Goal: Task Accomplishment & Management: Use online tool/utility

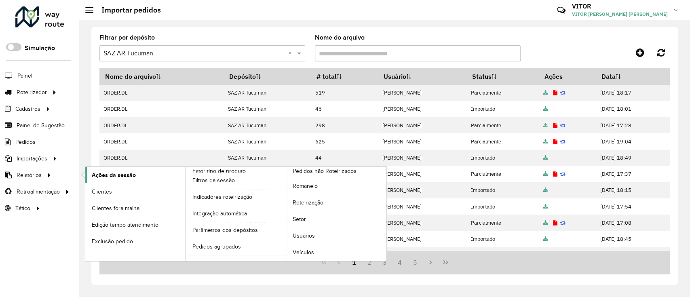
click at [112, 174] on span "Ações da sessão" at bounding box center [114, 175] width 44 height 8
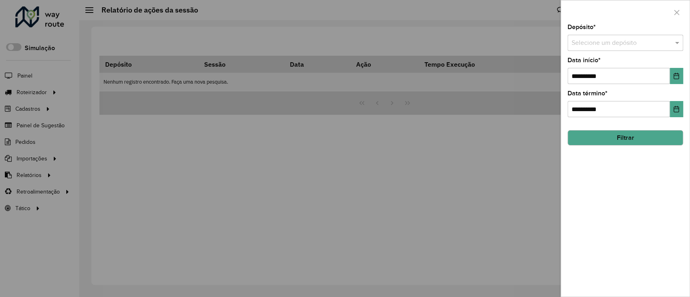
click at [606, 42] on input "text" at bounding box center [617, 43] width 91 height 10
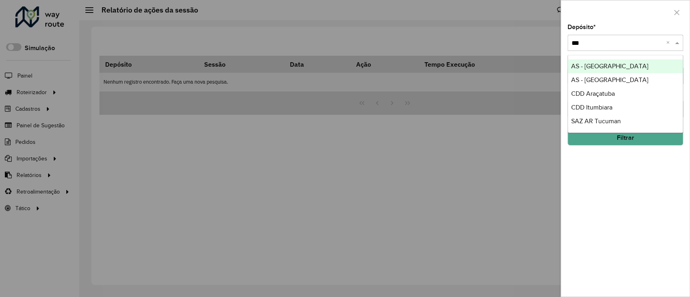
type input "****"
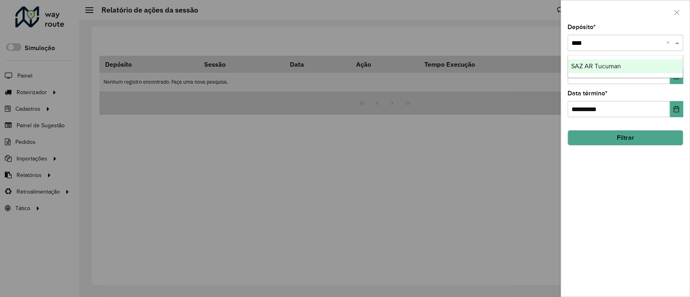
click at [631, 72] on div "SAZ AR Tucuman" at bounding box center [625, 66] width 115 height 14
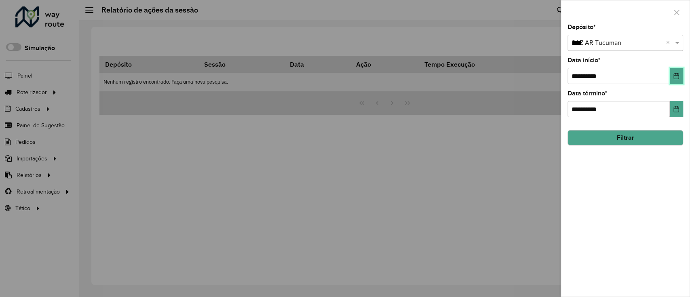
click at [674, 79] on icon "Choose Date" at bounding box center [676, 76] width 6 height 6
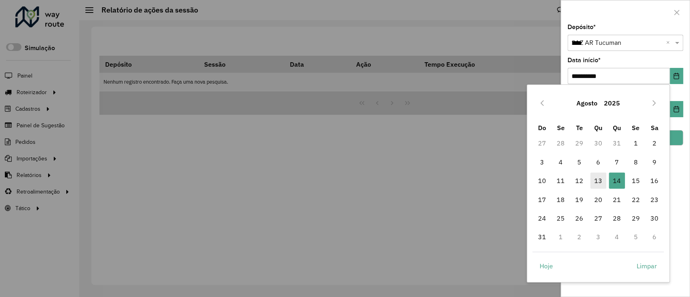
click at [601, 183] on span "13" at bounding box center [599, 181] width 16 height 16
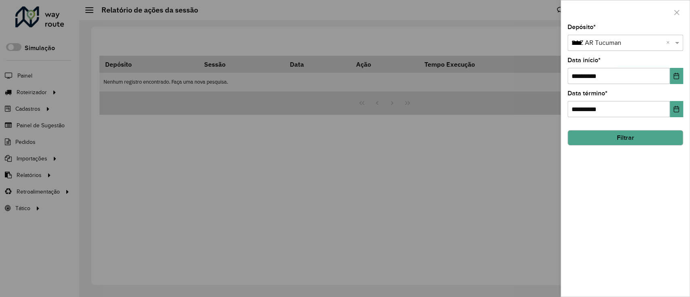
click at [644, 142] on button "Filtrar" at bounding box center [626, 137] width 116 height 15
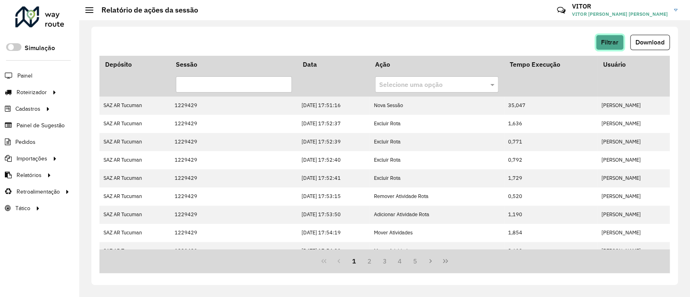
click at [614, 41] on span "Filtrar" at bounding box center [609, 42] width 17 height 7
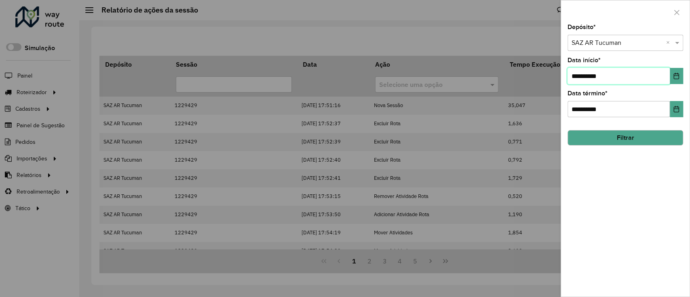
click at [663, 73] on input "**********" at bounding box center [619, 76] width 102 height 16
click at [671, 73] on button "Choose Date" at bounding box center [676, 76] width 13 height 16
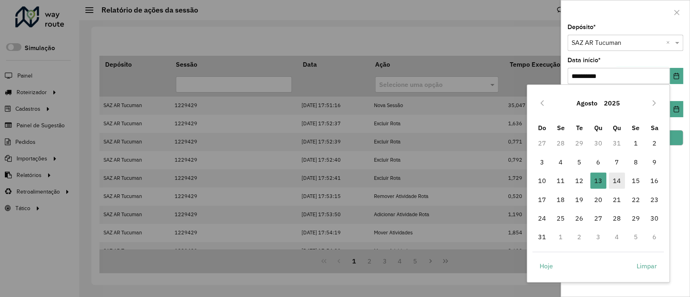
click at [621, 178] on span "14" at bounding box center [617, 181] width 16 height 16
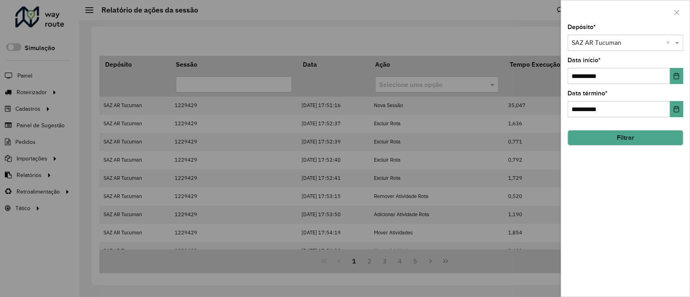
click at [630, 137] on button "Filtrar" at bounding box center [626, 137] width 116 height 15
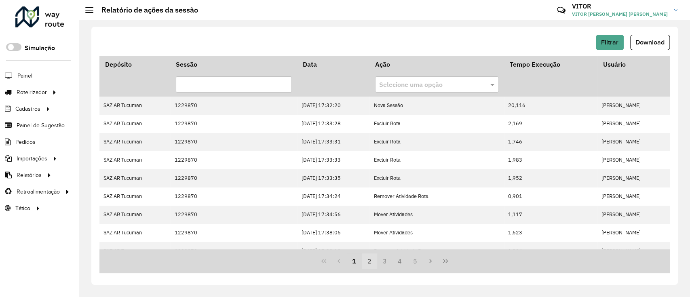
click at [372, 258] on button "2" at bounding box center [369, 261] width 15 height 15
click at [382, 262] on button "3" at bounding box center [384, 261] width 15 height 15
click at [397, 261] on button "4" at bounding box center [399, 261] width 15 height 15
click at [349, 256] on button "2" at bounding box center [354, 261] width 15 height 15
click at [341, 258] on icon "Previous Page" at bounding box center [339, 261] width 6 height 6
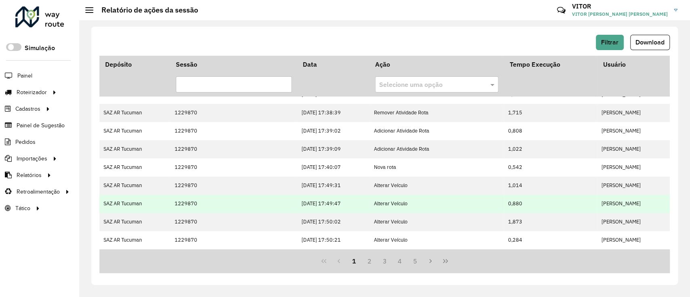
scroll to position [211, 0]
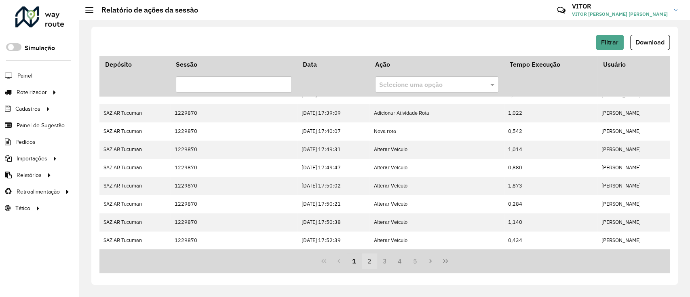
click at [369, 263] on button "2" at bounding box center [369, 261] width 15 height 15
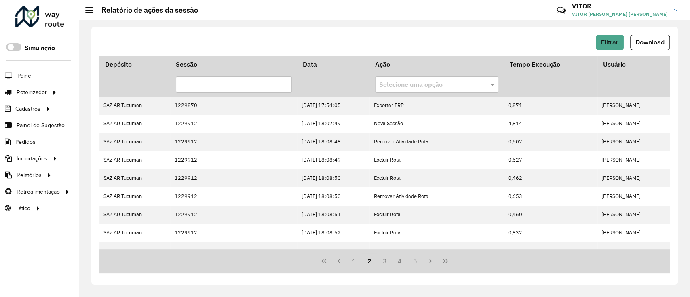
click at [362, 257] on button "2" at bounding box center [369, 261] width 15 height 15
click at [360, 257] on button "1" at bounding box center [354, 261] width 15 height 15
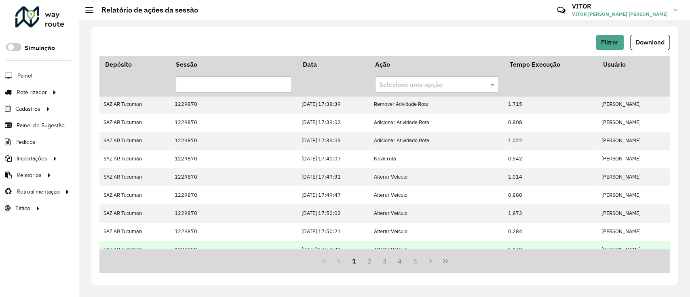
scroll to position [211, 0]
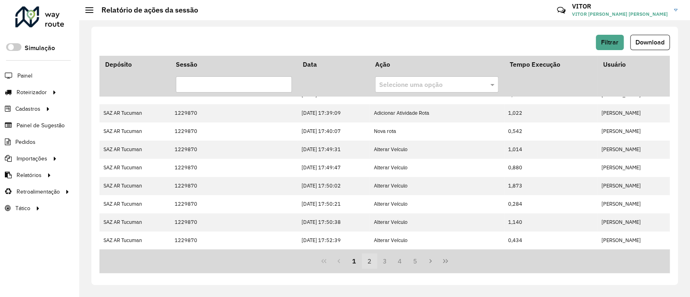
click at [375, 257] on button "2" at bounding box center [369, 261] width 15 height 15
click at [381, 258] on button "3" at bounding box center [384, 261] width 15 height 15
click at [392, 261] on span "1 2 3 4 5" at bounding box center [385, 261] width 76 height 15
click at [399, 263] on button "4" at bounding box center [399, 261] width 15 height 15
click at [405, 256] on button "5" at bounding box center [399, 261] width 15 height 15
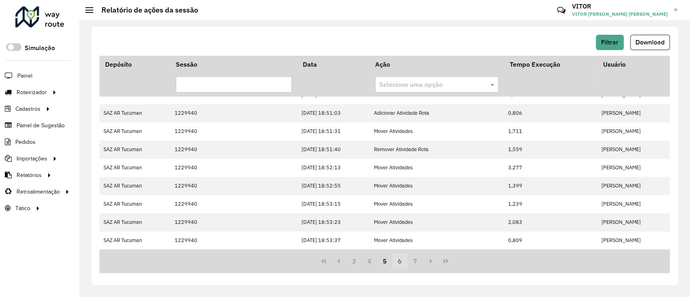
click at [402, 255] on button "6" at bounding box center [399, 261] width 15 height 15
click at [404, 255] on button "7" at bounding box center [399, 261] width 15 height 15
click at [409, 263] on button "8" at bounding box center [415, 261] width 15 height 15
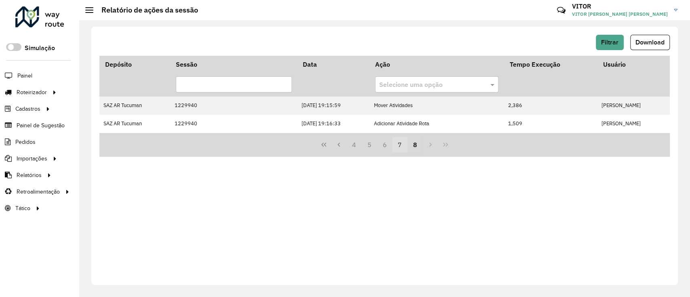
click at [405, 150] on button "7" at bounding box center [399, 144] width 15 height 15
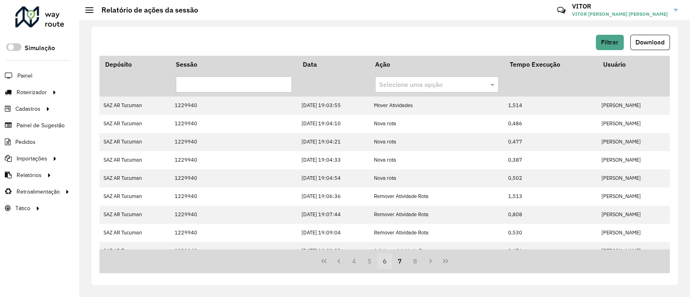
click at [391, 265] on button "6" at bounding box center [384, 261] width 15 height 15
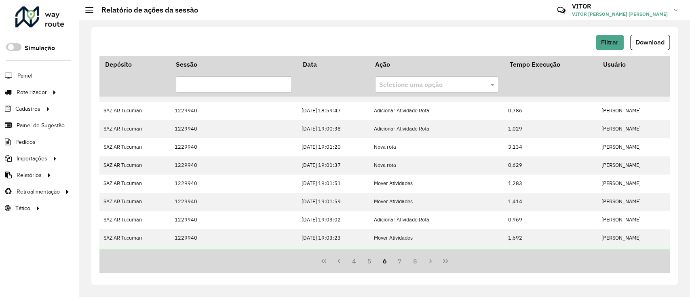
scroll to position [211, 0]
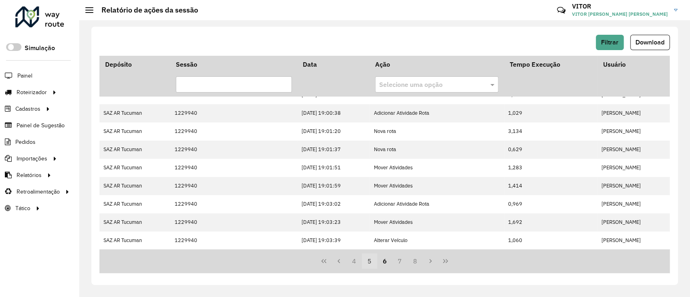
click at [375, 261] on button "5" at bounding box center [369, 261] width 15 height 15
click at [367, 259] on button "4" at bounding box center [369, 261] width 15 height 15
click at [368, 257] on button "3" at bounding box center [369, 261] width 15 height 15
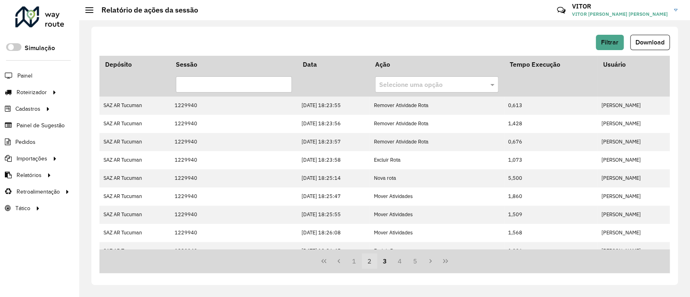
click at [372, 267] on button "2" at bounding box center [369, 261] width 15 height 15
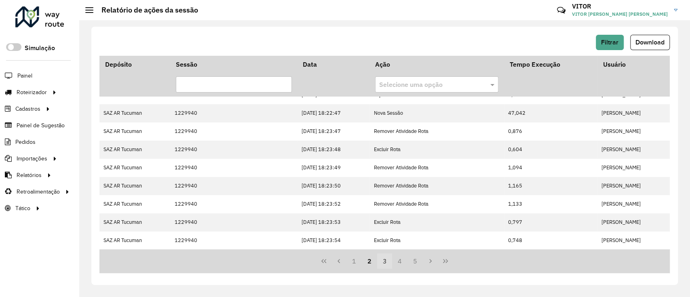
click at [383, 264] on button "3" at bounding box center [384, 261] width 15 height 15
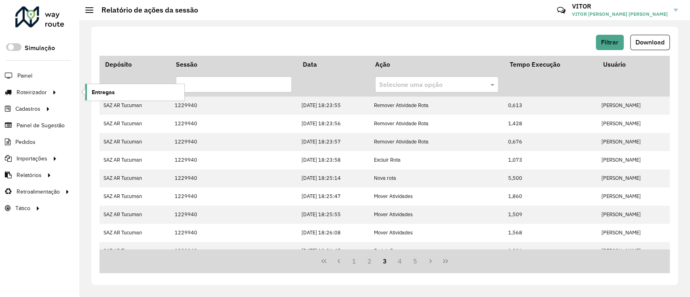
click at [99, 95] on span "Entregas" at bounding box center [103, 92] width 23 height 8
click at [48, 26] on div at bounding box center [39, 16] width 49 height 21
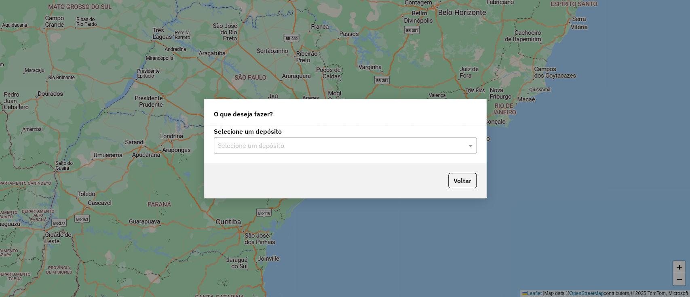
click at [407, 146] on input "text" at bounding box center [337, 146] width 239 height 10
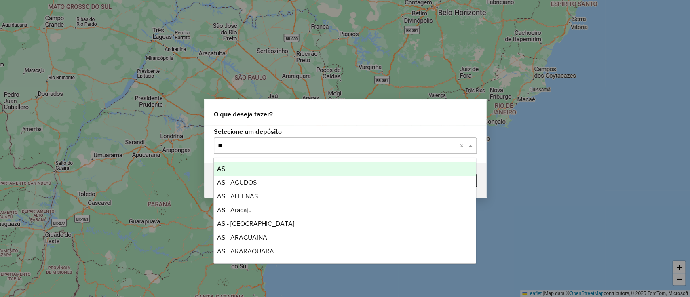
type input "*"
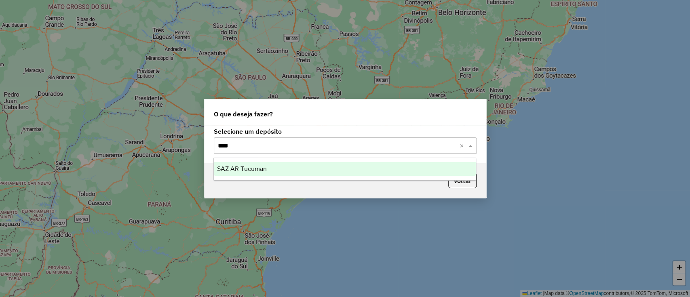
type input "*****"
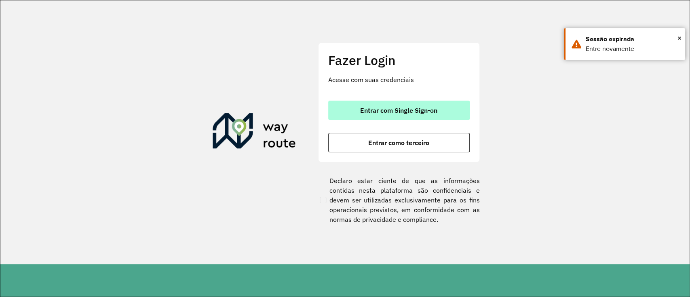
click at [384, 114] on span "Entrar com Single Sign-on" at bounding box center [398, 110] width 77 height 6
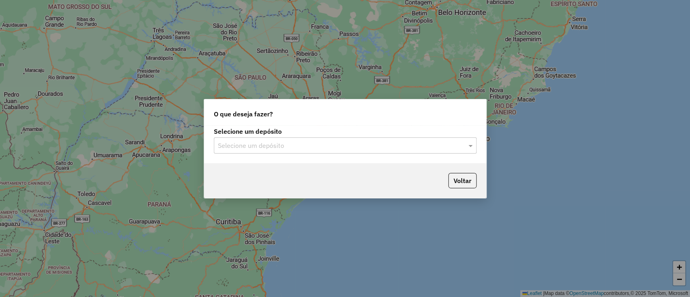
click at [303, 144] on input "text" at bounding box center [337, 146] width 239 height 10
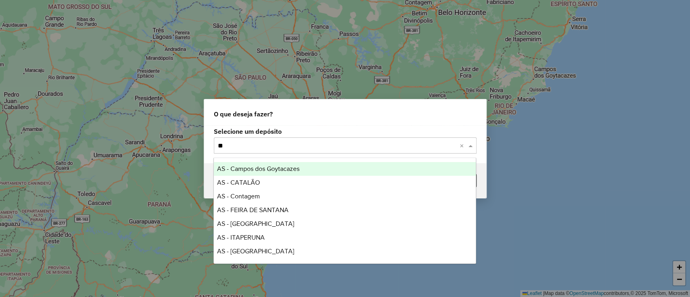
type input "*"
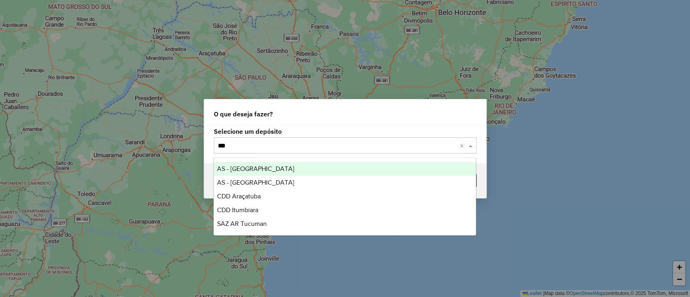
type input "****"
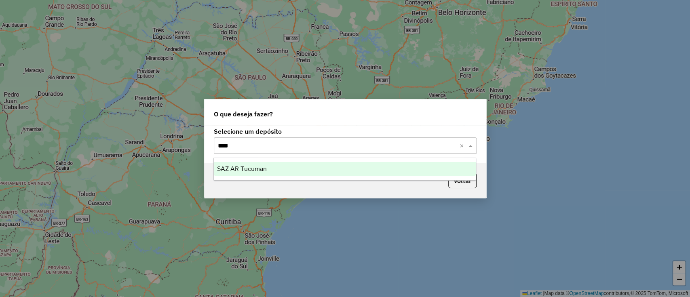
click at [297, 165] on div "SAZ AR Tucuman" at bounding box center [345, 169] width 262 height 14
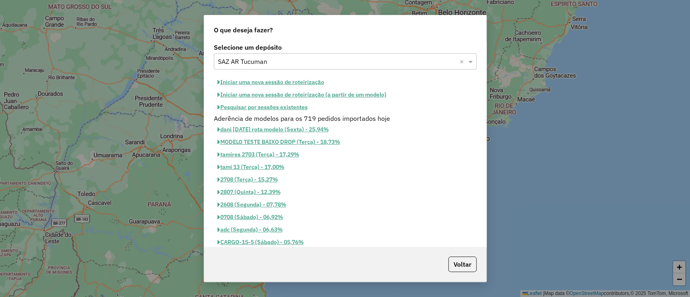
click at [284, 102] on button "Pesquisar por sessões existentes" at bounding box center [262, 107] width 97 height 13
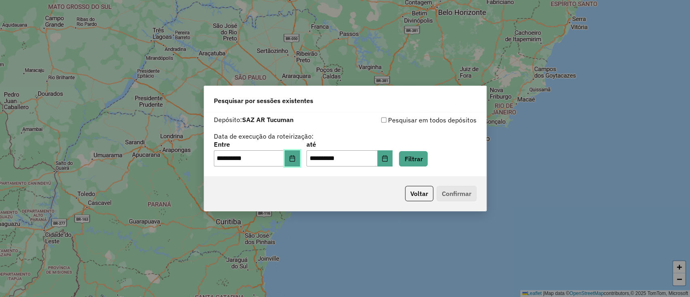
click at [298, 154] on button "Choose Date" at bounding box center [292, 158] width 15 height 16
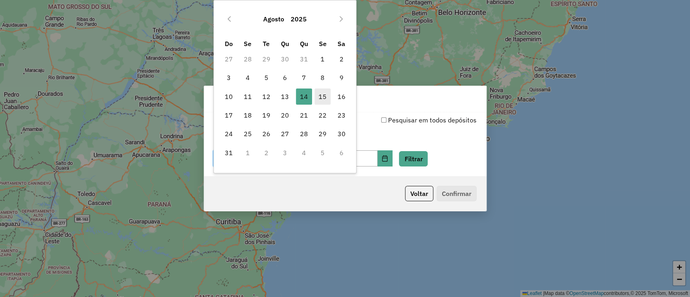
click at [319, 99] on span "15" at bounding box center [323, 97] width 16 height 16
type input "**********"
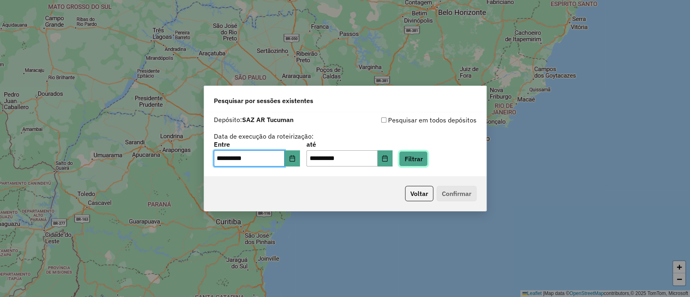
click at [428, 159] on button "Filtrar" at bounding box center [413, 158] width 29 height 15
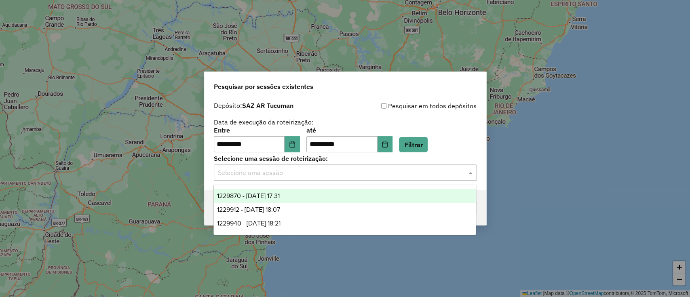
click at [324, 173] on input "text" at bounding box center [337, 173] width 239 height 10
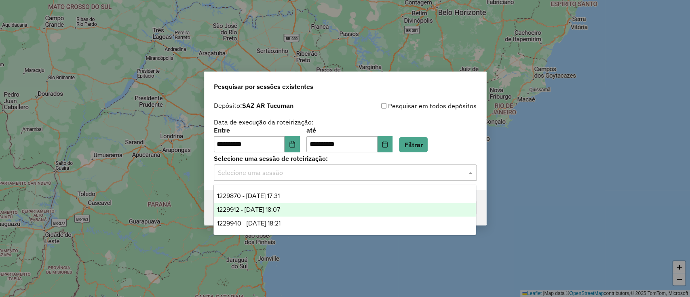
click at [320, 211] on div "1229912 - 15/08/2025 18:07" at bounding box center [345, 210] width 262 height 14
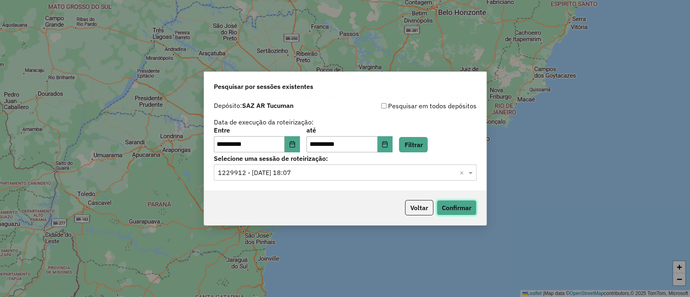
click at [470, 209] on button "Confirmar" at bounding box center [457, 207] width 40 height 15
click at [327, 173] on input "text" at bounding box center [337, 173] width 239 height 10
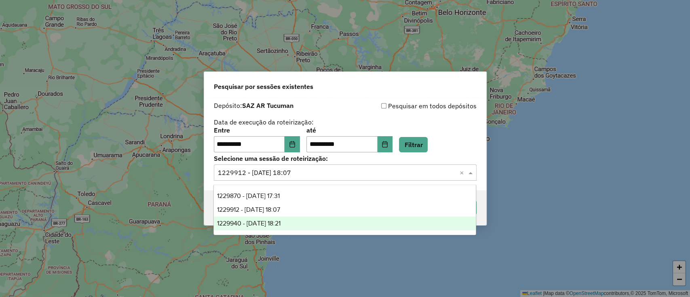
click at [313, 220] on div "1229940 - 15/08/2025 18:21" at bounding box center [345, 224] width 262 height 14
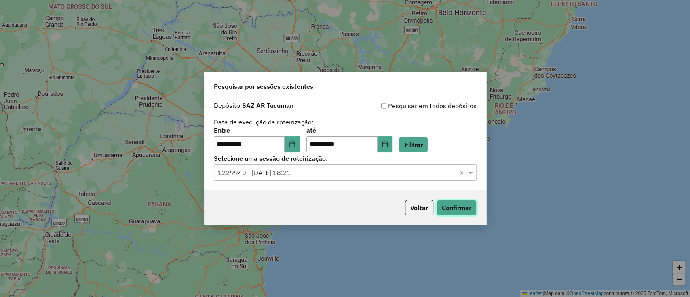
click at [449, 210] on button "Confirmar" at bounding box center [457, 207] width 40 height 15
click at [308, 176] on input "text" at bounding box center [337, 173] width 239 height 10
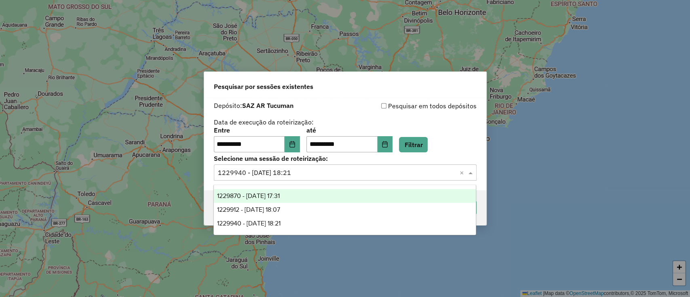
click at [309, 191] on div "1229870 - 15/08/2025 17:31" at bounding box center [345, 196] width 262 height 14
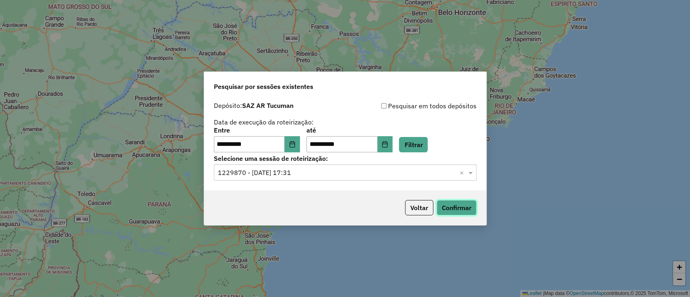
click at [450, 211] on button "Confirmar" at bounding box center [457, 207] width 40 height 15
click at [467, 212] on button "Confirmar" at bounding box center [457, 207] width 40 height 15
click at [317, 173] on input "text" at bounding box center [337, 173] width 239 height 10
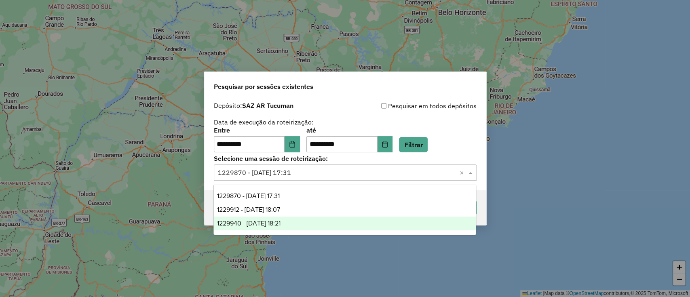
click at [317, 220] on div "1229940 - 15/08/2025 18:21" at bounding box center [345, 224] width 262 height 14
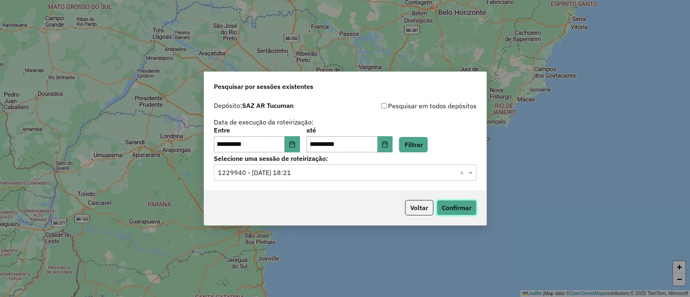
click at [449, 211] on button "Confirmar" at bounding box center [457, 207] width 40 height 15
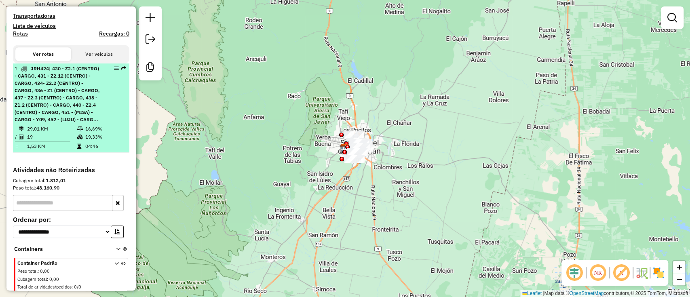
scroll to position [180, 0]
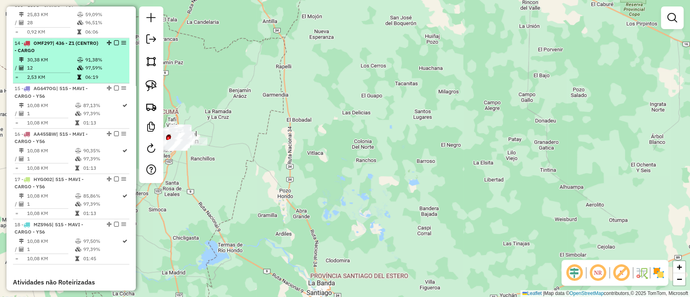
scroll to position [971, 0]
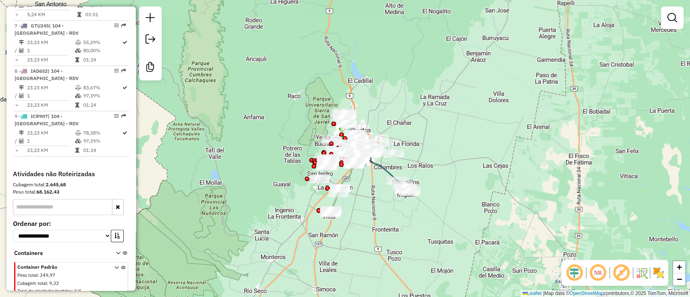
scroll to position [638, 0]
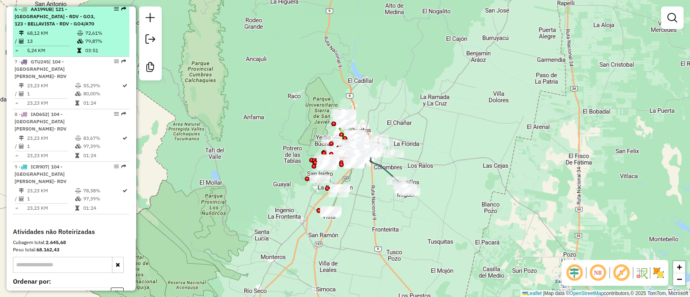
scroll to position [638, 0]
